Goal: Task Accomplishment & Management: Complete application form

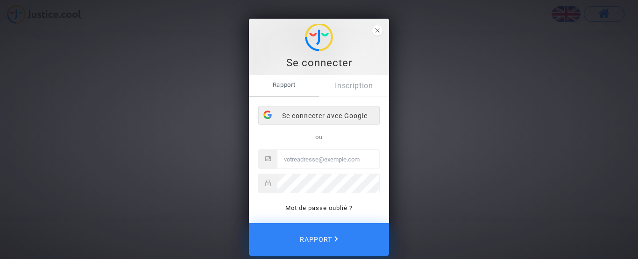
click at [314, 113] on font "Se connecter avec Google" at bounding box center [324, 115] width 85 height 7
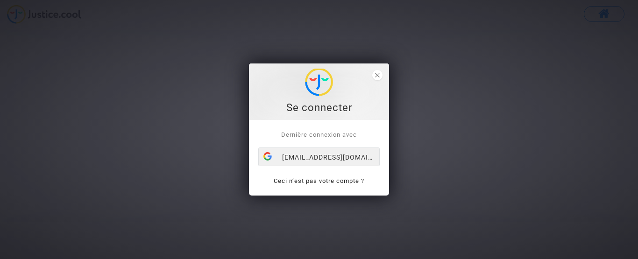
click at [311, 159] on div "[EMAIL_ADDRESS][DOMAIN_NAME]" at bounding box center [319, 157] width 120 height 19
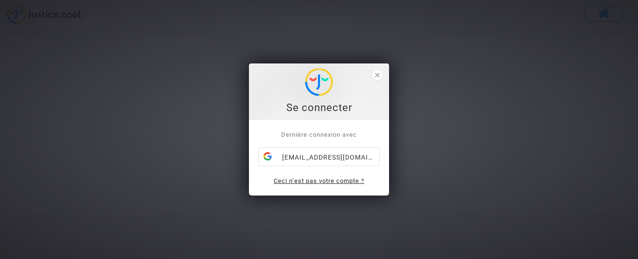
click at [312, 183] on link "Ceci n’est pas votre compte ?" at bounding box center [319, 180] width 91 height 7
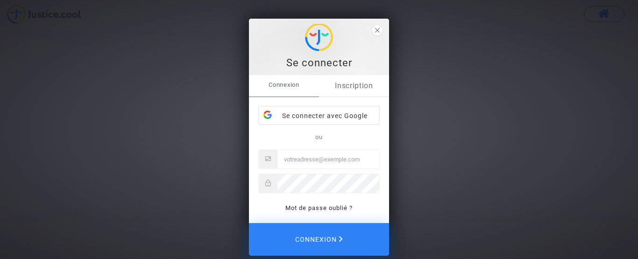
click at [358, 87] on link "Inscription" at bounding box center [354, 85] width 70 height 21
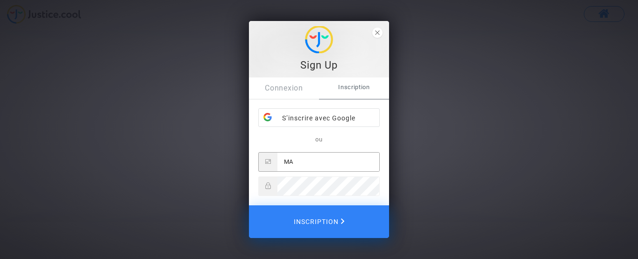
type input "M"
type input "[EMAIL_ADDRESS][DOMAIN_NAME]"
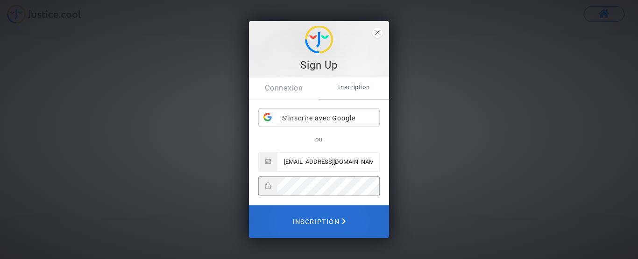
click at [336, 224] on span "Inscription" at bounding box center [318, 222] width 53 height 21
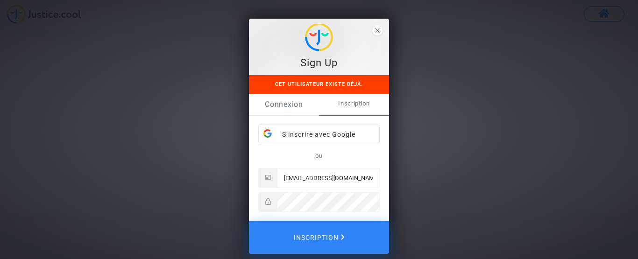
click at [285, 100] on link "Connexion" at bounding box center [284, 104] width 70 height 21
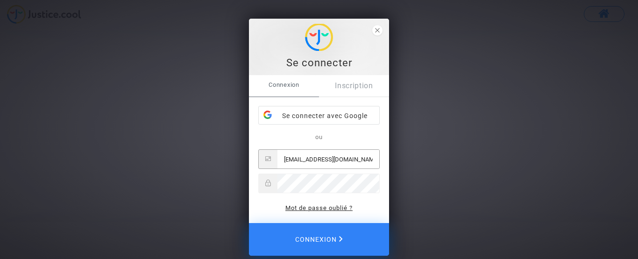
click at [309, 210] on link "Mot de passe oublié ?" at bounding box center [318, 208] width 67 height 7
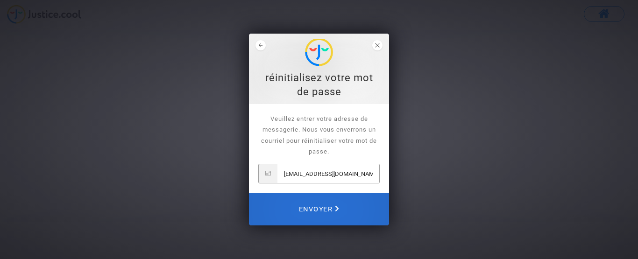
click at [313, 210] on span "Envoyer" at bounding box center [319, 209] width 40 height 21
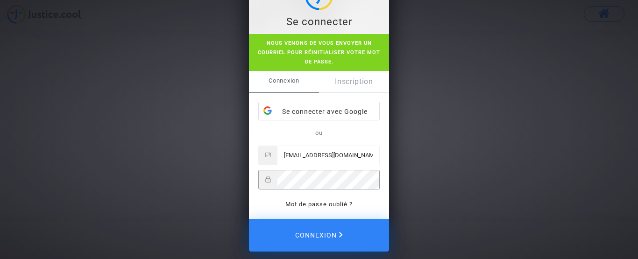
scroll to position [52, 0]
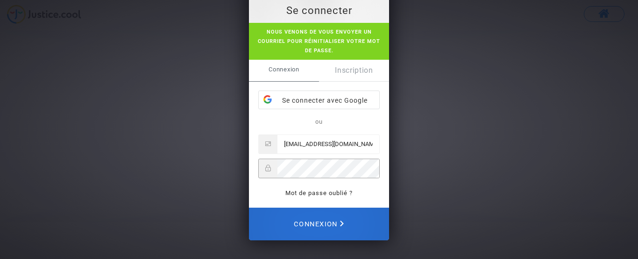
click at [302, 230] on span "Connexion" at bounding box center [319, 224] width 50 height 21
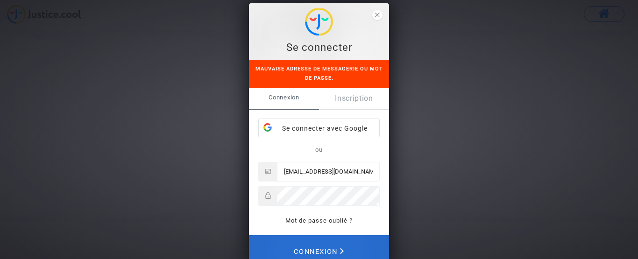
scroll to position [43, 0]
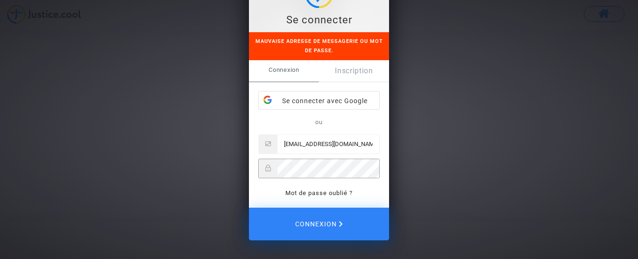
click at [90, 194] on div "Se connecter Mauvaise adresse de messagerie ou mot de passe. Connexion Inscript…" at bounding box center [319, 129] width 638 height 259
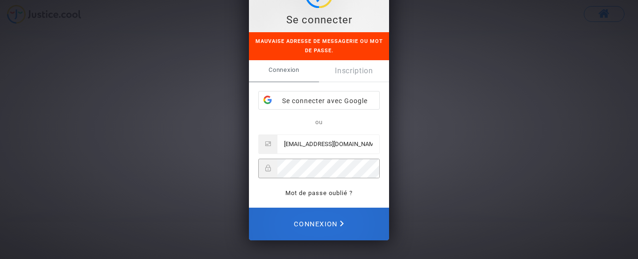
click at [297, 226] on span "Connexion" at bounding box center [319, 224] width 50 height 21
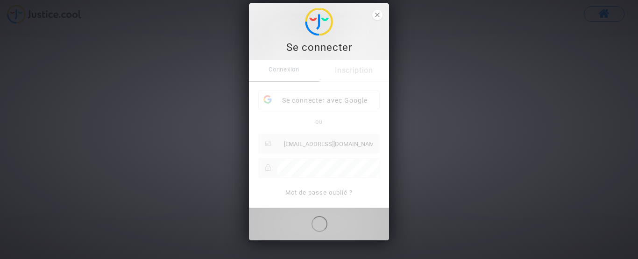
scroll to position [15, 0]
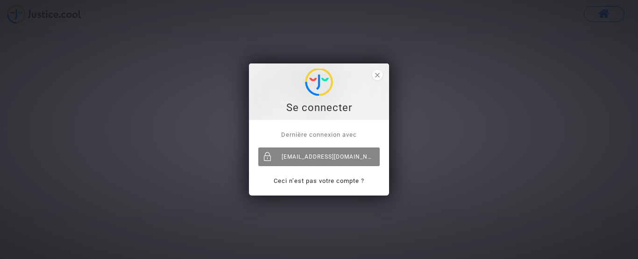
click at [308, 158] on div "[EMAIL_ADDRESS][DOMAIN_NAME]" at bounding box center [318, 157] width 121 height 19
click at [321, 150] on div "[EMAIL_ADDRESS][DOMAIN_NAME]" at bounding box center [318, 157] width 121 height 19
